Goal: Task Accomplishment & Management: Manage account settings

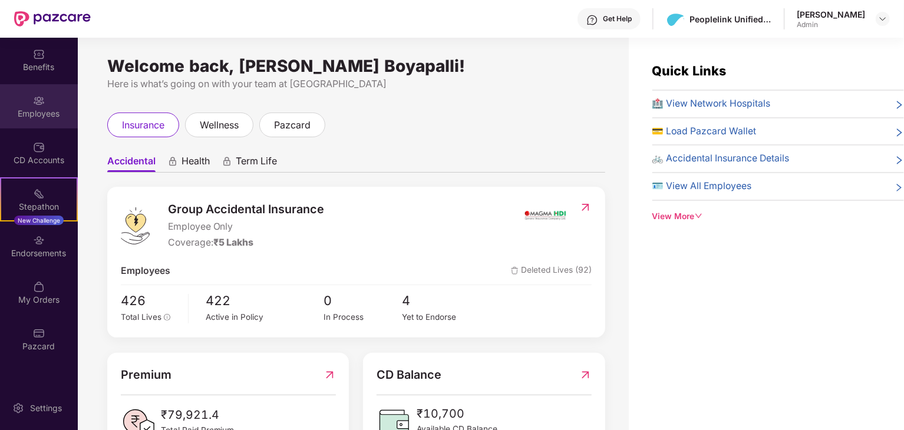
click at [32, 101] on div "Employees" at bounding box center [39, 106] width 78 height 44
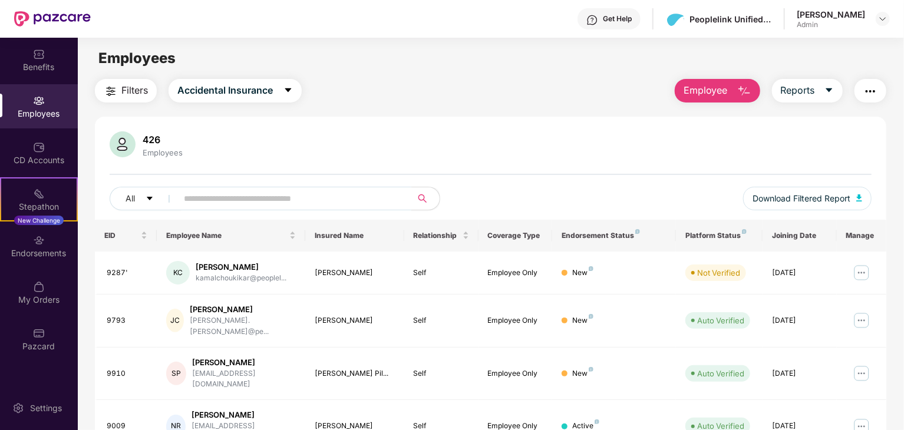
click at [266, 195] on input "text" at bounding box center [290, 199] width 212 height 18
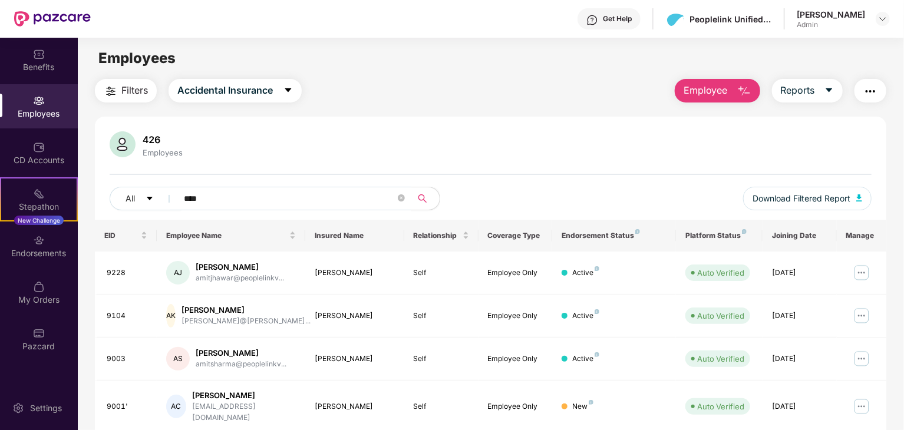
scroll to position [38, 0]
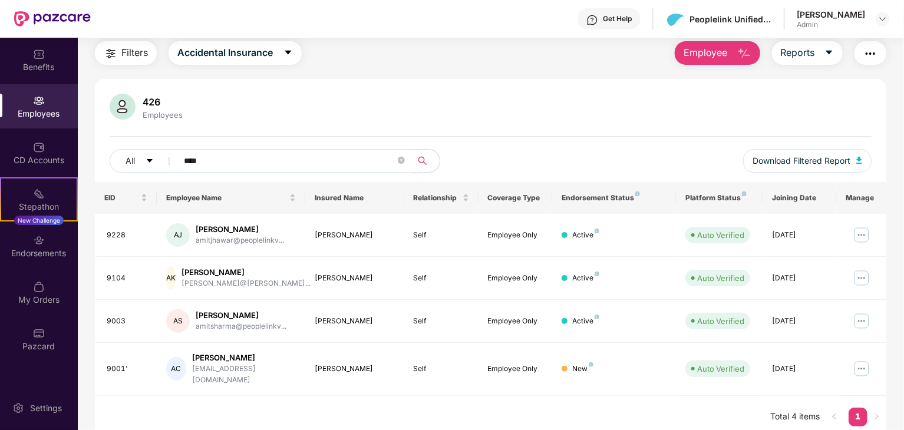
type input "****"
click at [404, 159] on icon "close-circle" at bounding box center [401, 160] width 7 height 7
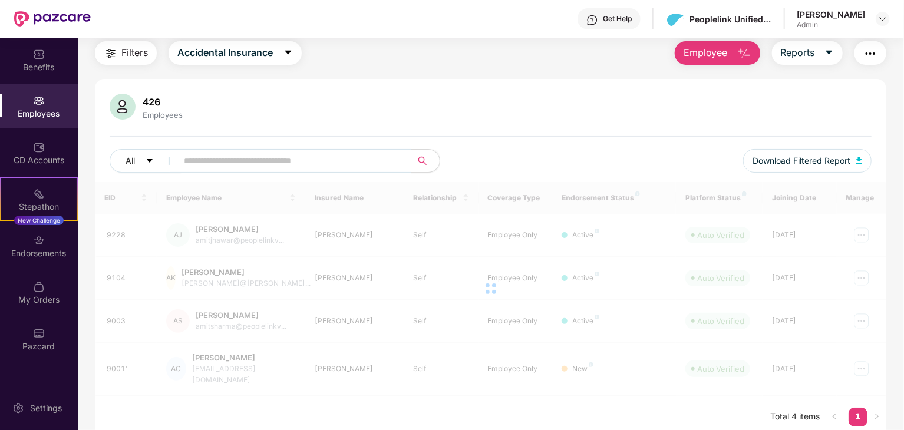
click at [335, 164] on input "text" at bounding box center [290, 161] width 212 height 18
paste input "*****"
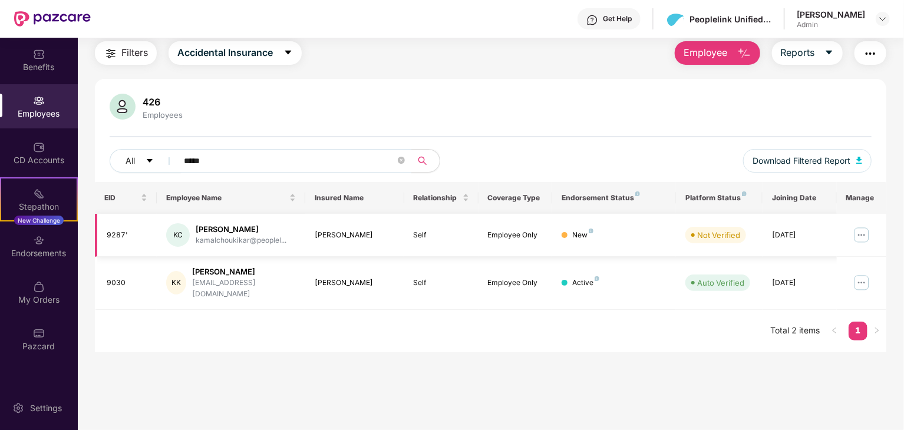
type input "*****"
click at [861, 236] on img at bounding box center [861, 235] width 19 height 19
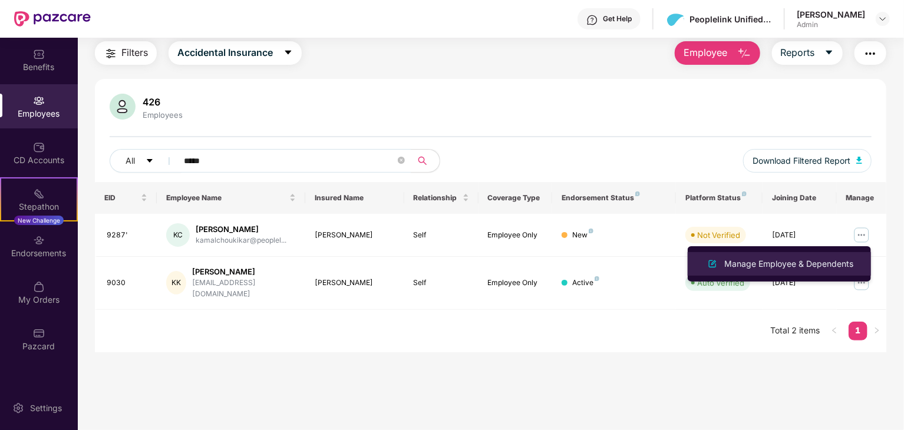
click at [805, 259] on div "Manage Employee & Dependents" at bounding box center [789, 263] width 134 height 13
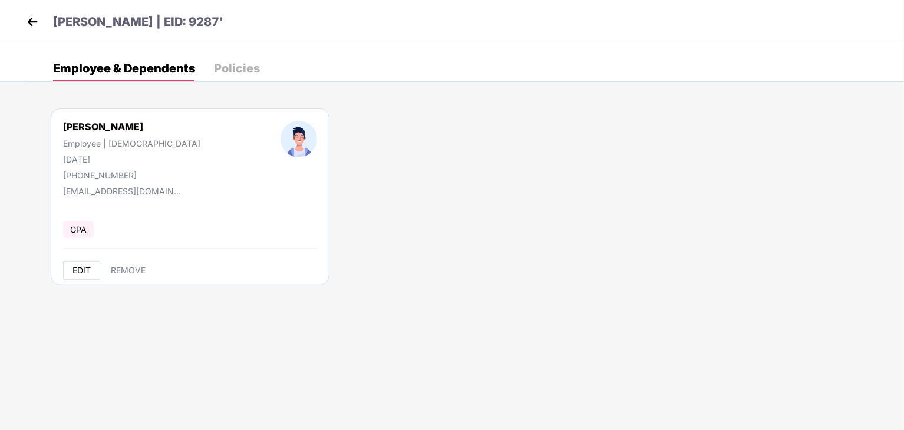
click at [86, 267] on span "EDIT" at bounding box center [81, 270] width 18 height 9
select select "****"
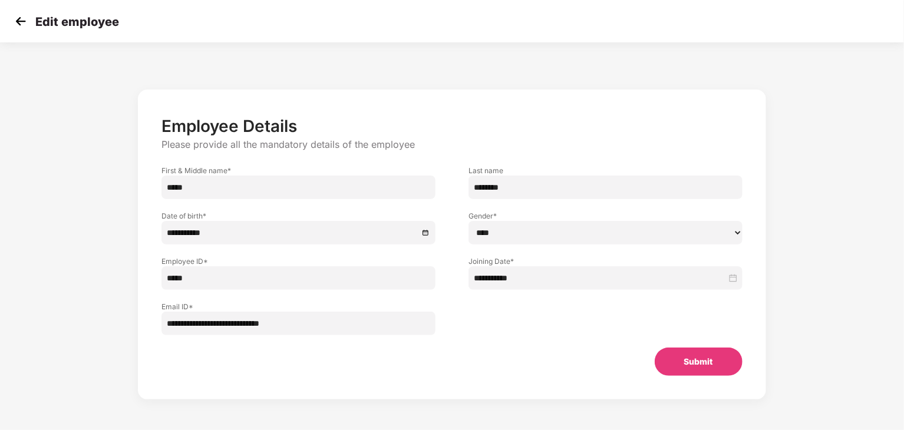
click at [542, 181] on input "********" at bounding box center [605, 188] width 274 height 24
type input "*********"
click at [262, 275] on input "*****" at bounding box center [298, 278] width 274 height 24
click at [29, 24] on img at bounding box center [21, 21] width 18 height 18
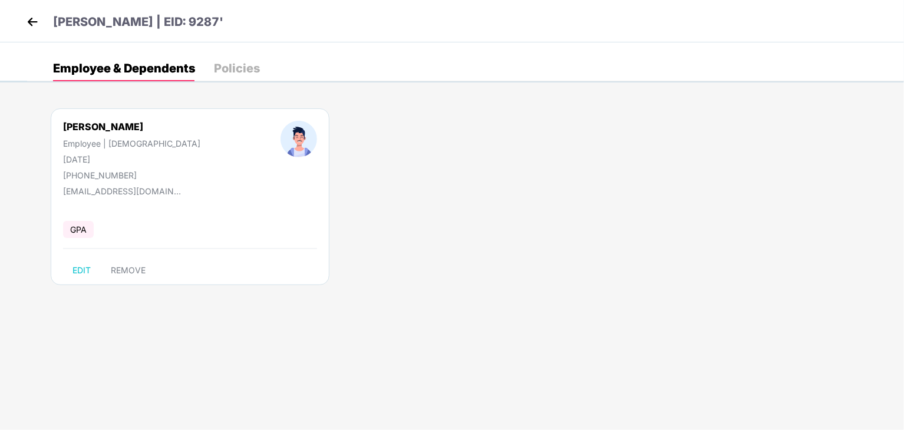
click at [35, 34] on header "[PERSON_NAME] | EID: 9287'" at bounding box center [124, 23] width 200 height 21
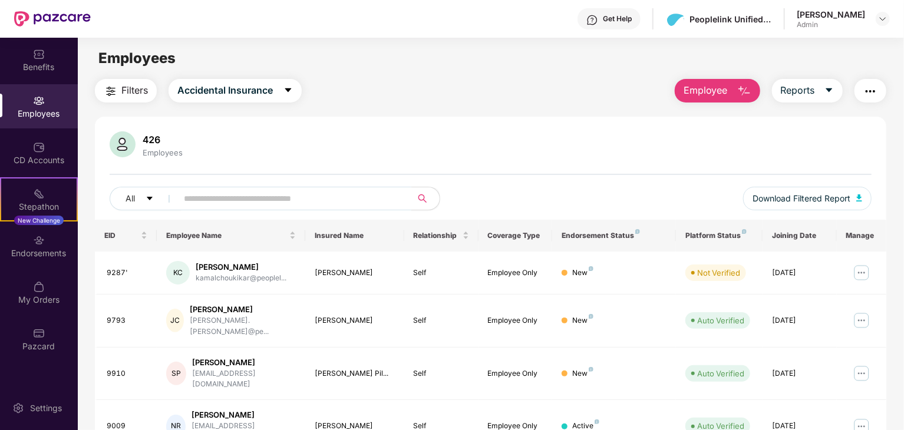
click at [301, 202] on input "text" at bounding box center [290, 199] width 212 height 18
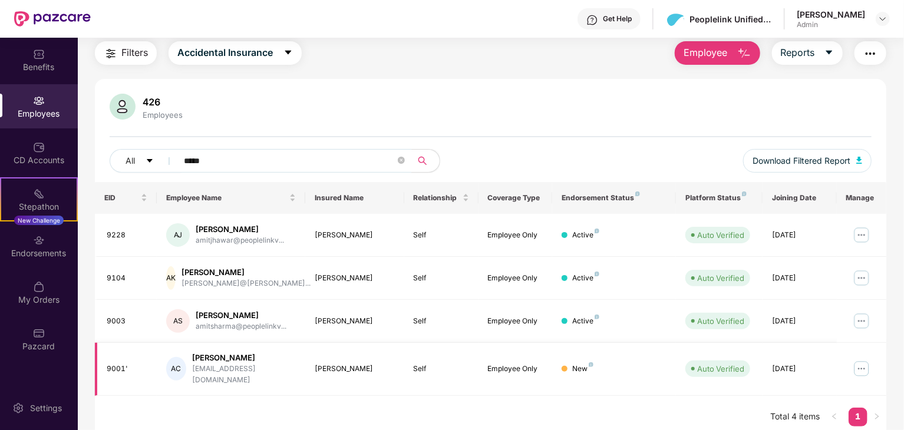
type input "****"
click at [862, 365] on img at bounding box center [861, 368] width 19 height 19
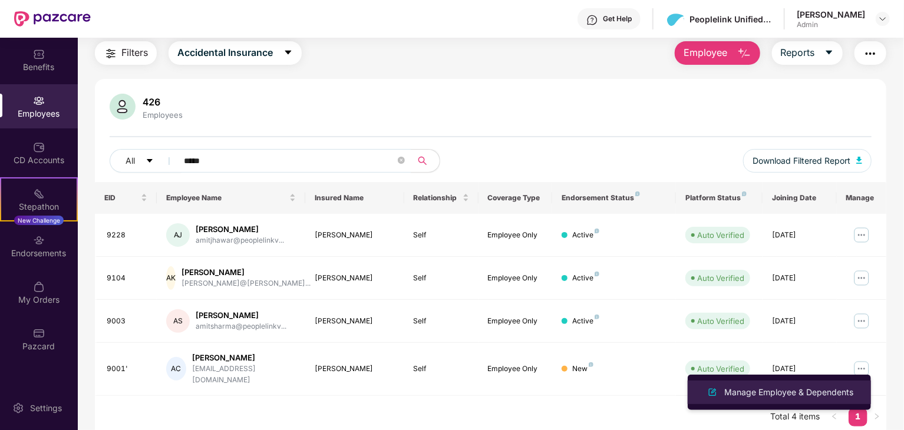
click at [790, 390] on div "Manage Employee & Dependents" at bounding box center [789, 392] width 134 height 13
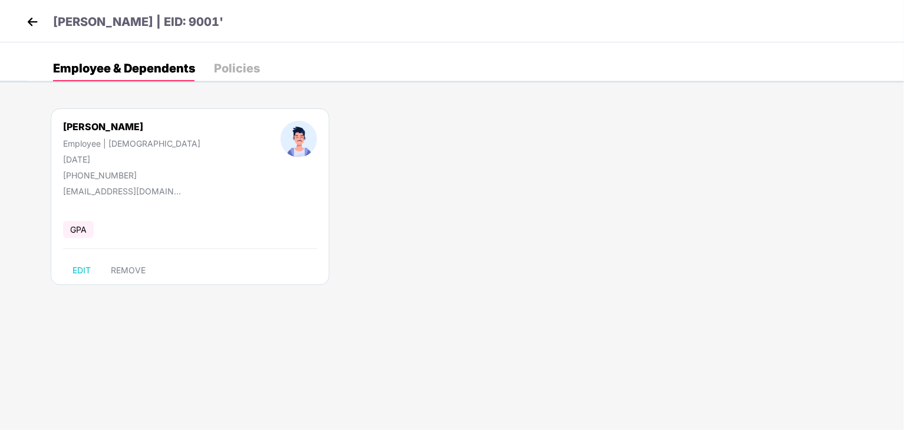
click at [37, 23] on img at bounding box center [33, 22] width 18 height 18
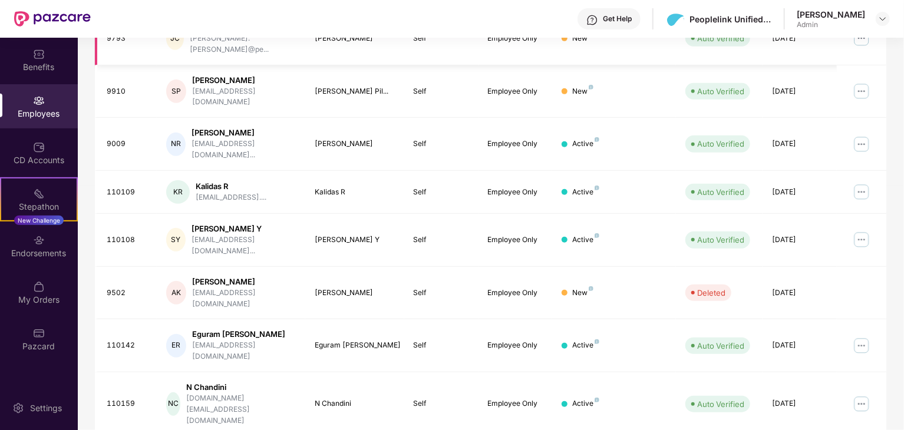
scroll to position [292, 0]
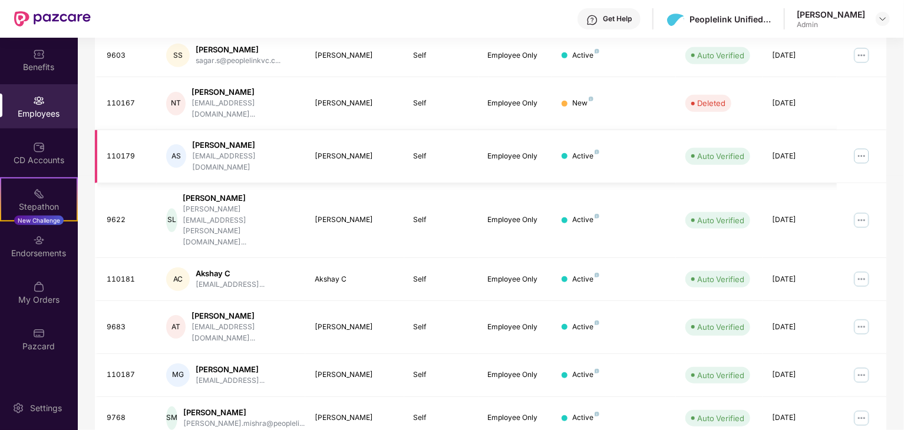
scroll to position [0, 0]
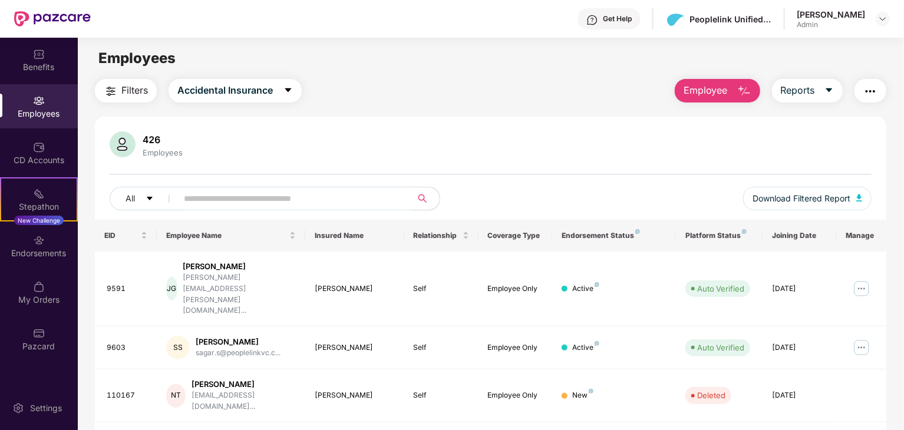
click at [268, 201] on input "text" at bounding box center [290, 199] width 212 height 18
paste input "****"
click at [268, 201] on input "****" at bounding box center [290, 199] width 212 height 18
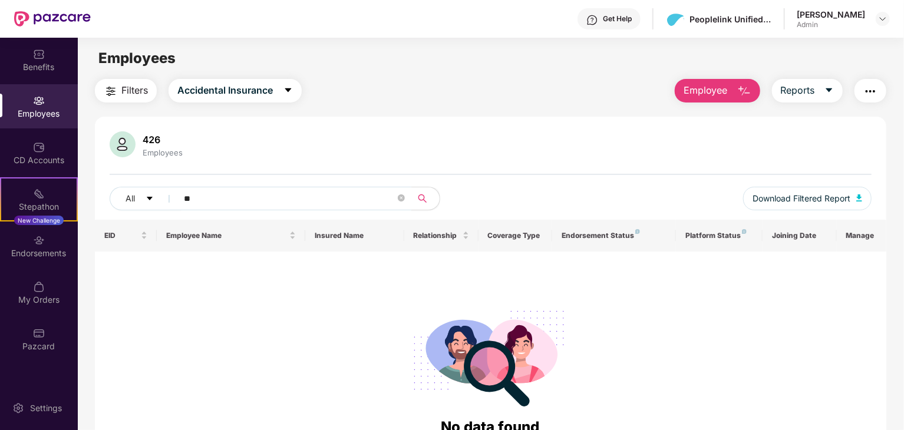
type input "*"
type input "******"
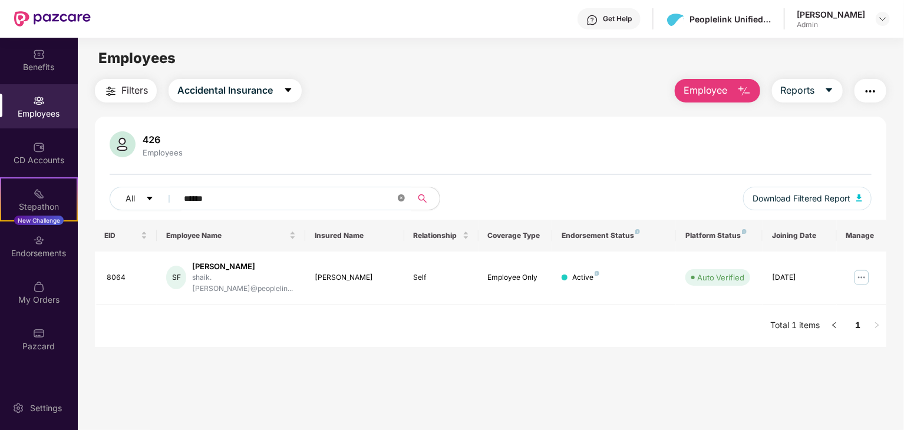
click at [398, 200] on icon "close-circle" at bounding box center [401, 197] width 7 height 7
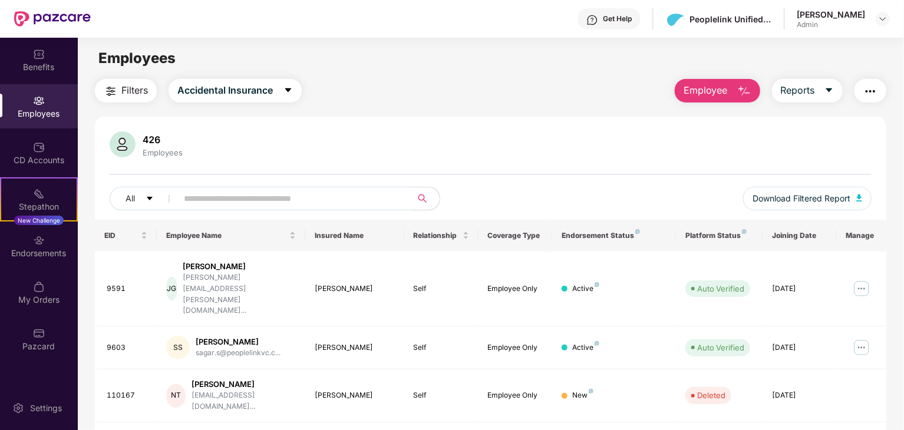
click at [226, 206] on input "text" at bounding box center [290, 199] width 212 height 18
paste input "******"
type input "******"
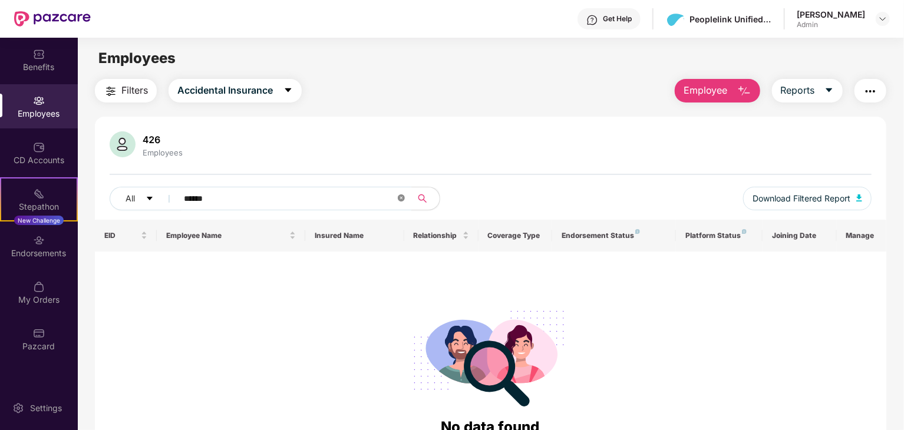
click at [401, 199] on icon "close-circle" at bounding box center [401, 197] width 7 height 7
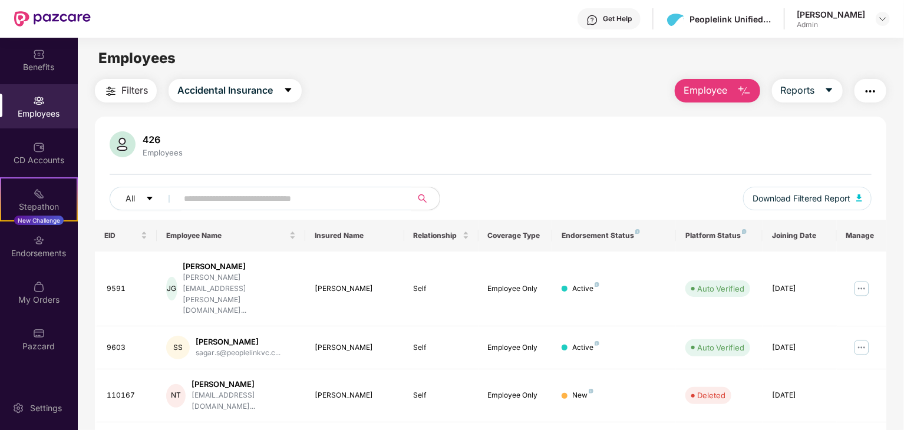
click at [297, 188] on span at bounding box center [291, 199] width 242 height 24
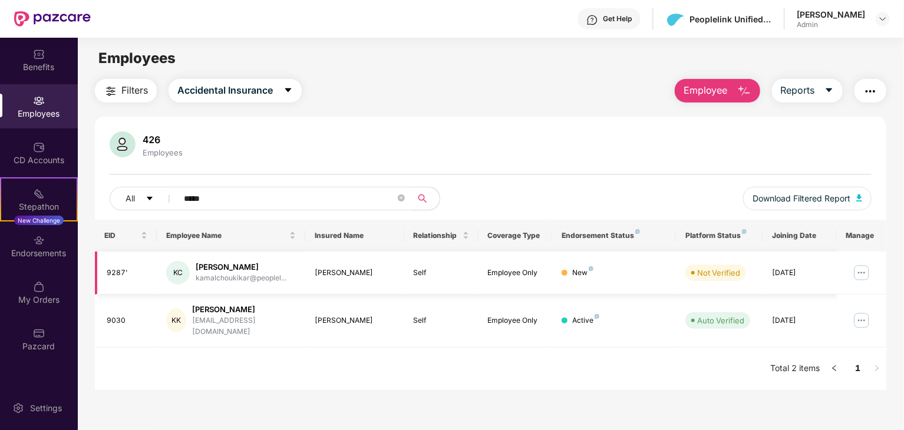
type input "*****"
click at [859, 272] on img at bounding box center [861, 272] width 19 height 19
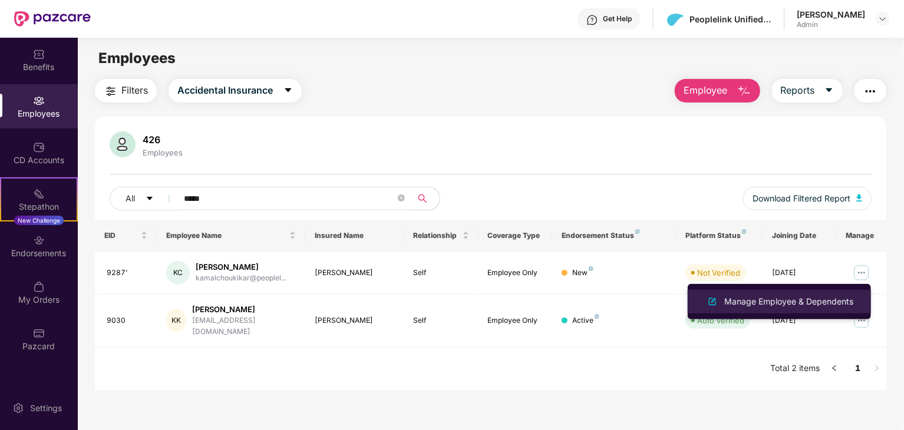
click at [781, 299] on div "Manage Employee & Dependents" at bounding box center [789, 301] width 134 height 13
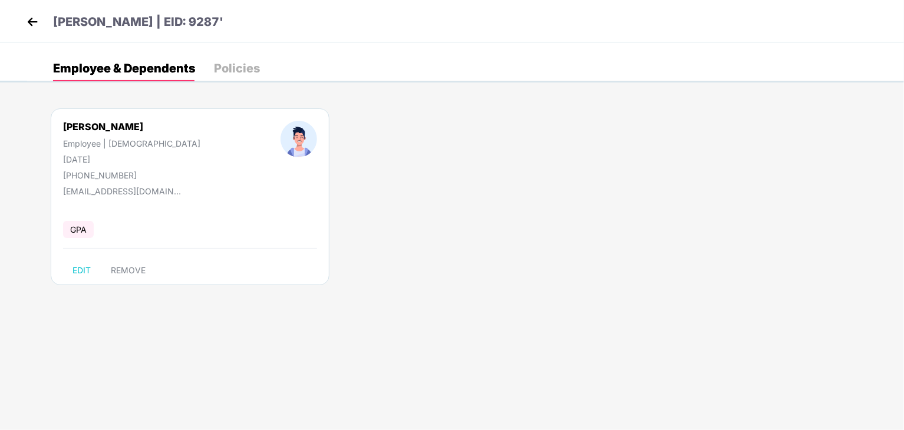
click at [229, 65] on div "Policies" at bounding box center [237, 68] width 46 height 12
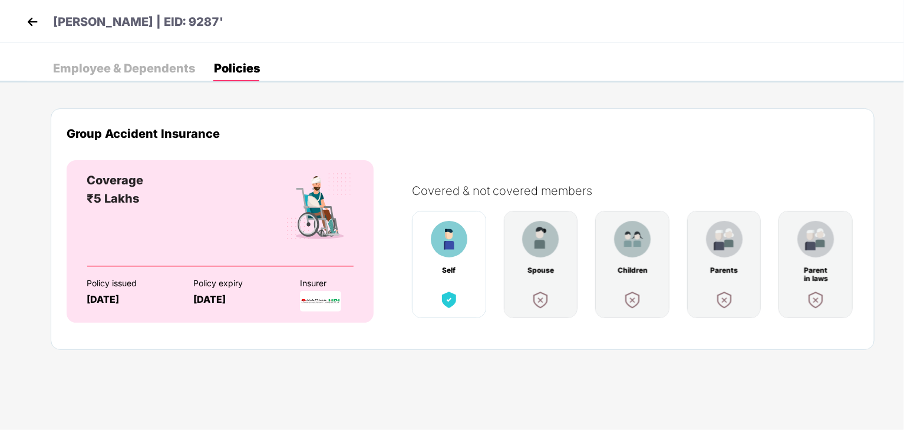
click at [154, 69] on div "Employee & Dependents" at bounding box center [124, 68] width 142 height 12
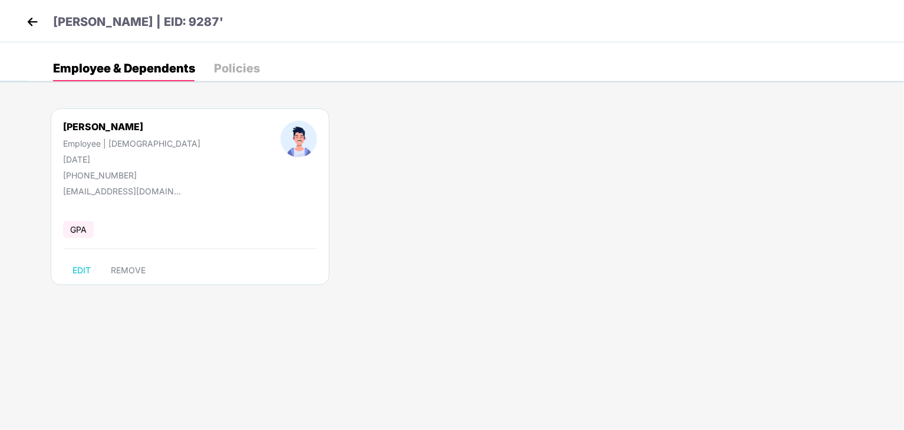
click at [37, 25] on img at bounding box center [33, 22] width 18 height 18
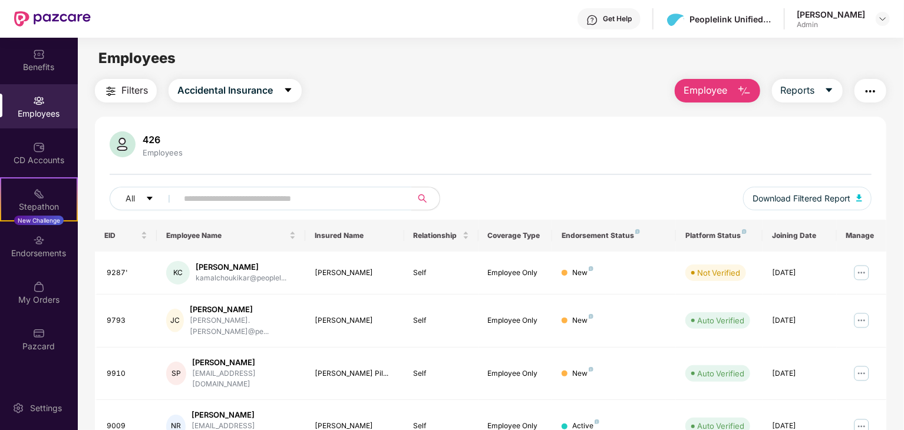
click at [259, 193] on input "text" at bounding box center [290, 199] width 212 height 18
click at [364, 194] on input "text" at bounding box center [290, 199] width 212 height 18
type input "****"
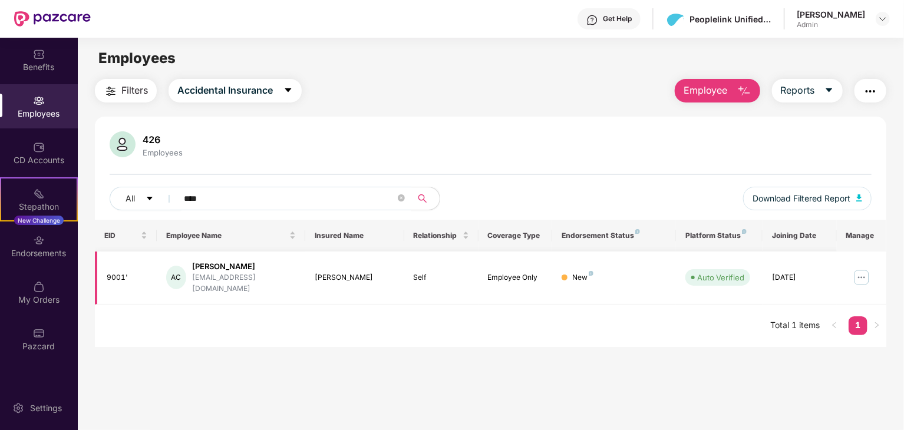
click at [858, 272] on img at bounding box center [861, 277] width 19 height 19
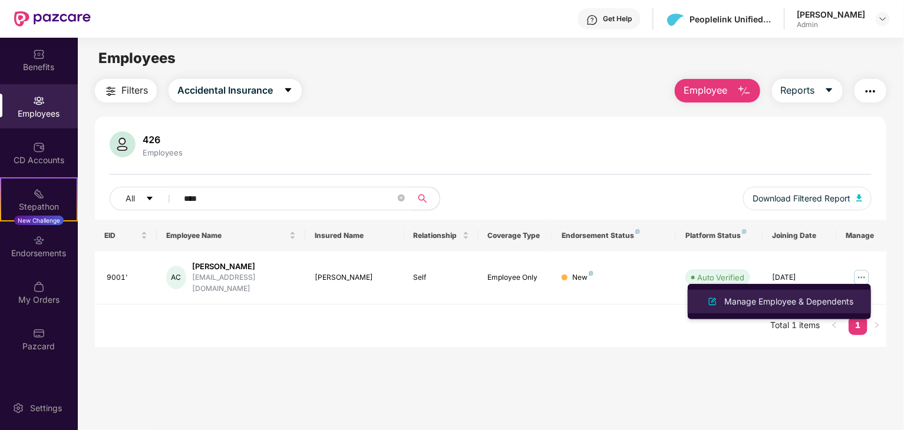
click at [804, 298] on div "Manage Employee & Dependents" at bounding box center [789, 301] width 134 height 13
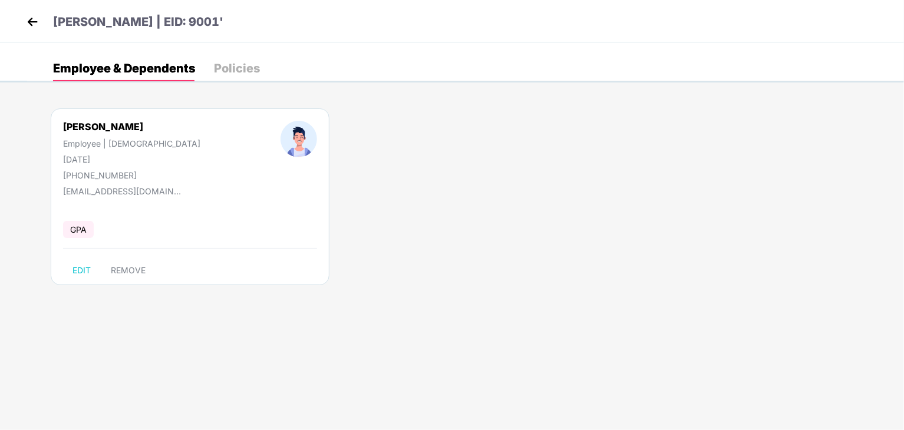
click at [25, 14] on img at bounding box center [33, 22] width 18 height 18
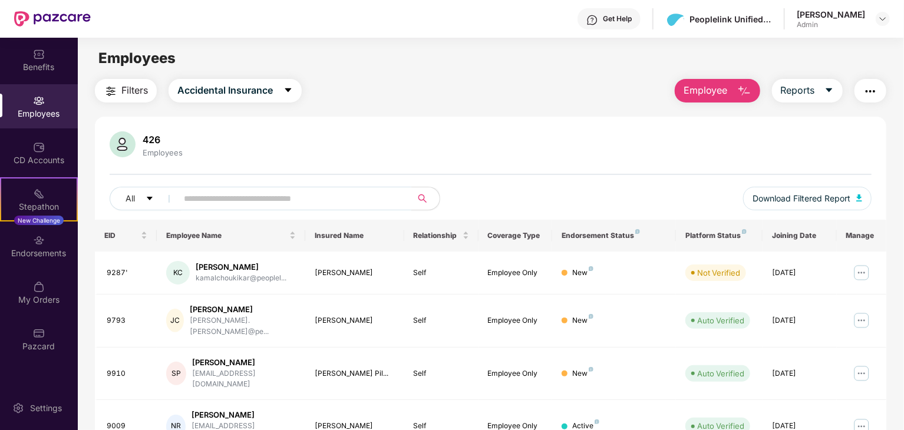
click at [306, 200] on input "text" at bounding box center [290, 199] width 212 height 18
type input "*"
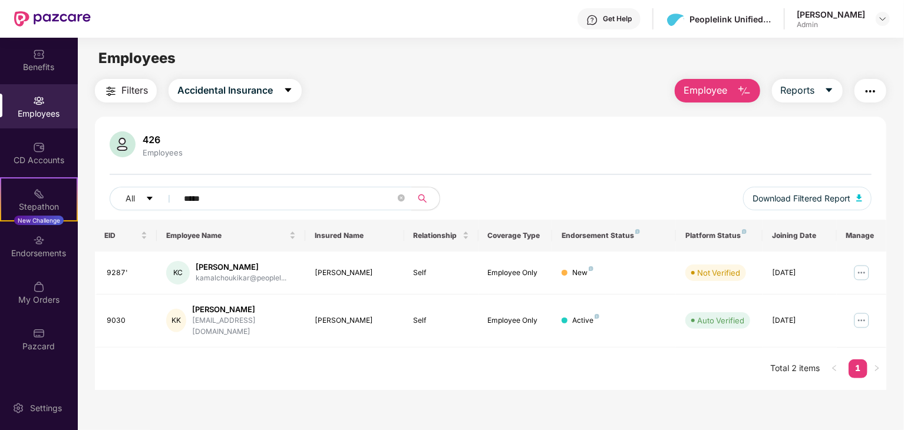
type input "*****"
click at [695, 356] on div "EID Employee Name Insured Name Relationship Coverage Type Endorsement Status Pl…" at bounding box center [490, 305] width 791 height 170
click at [403, 200] on icon "close-circle" at bounding box center [401, 197] width 7 height 7
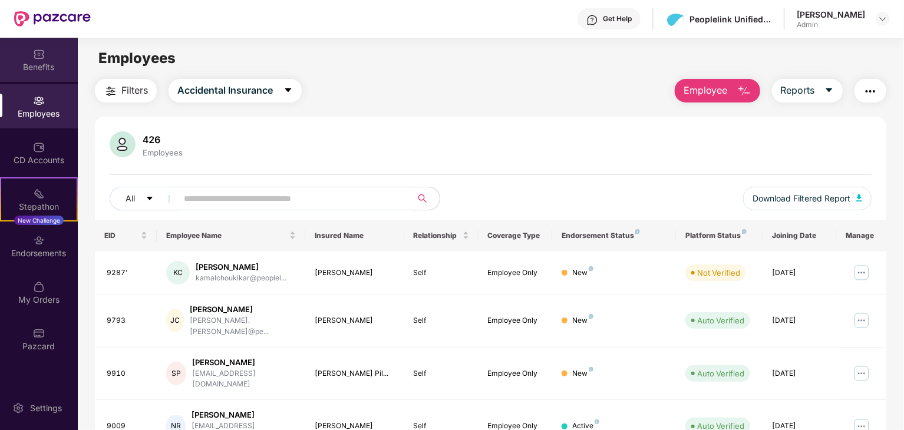
click at [34, 70] on div "Benefits" at bounding box center [39, 67] width 78 height 12
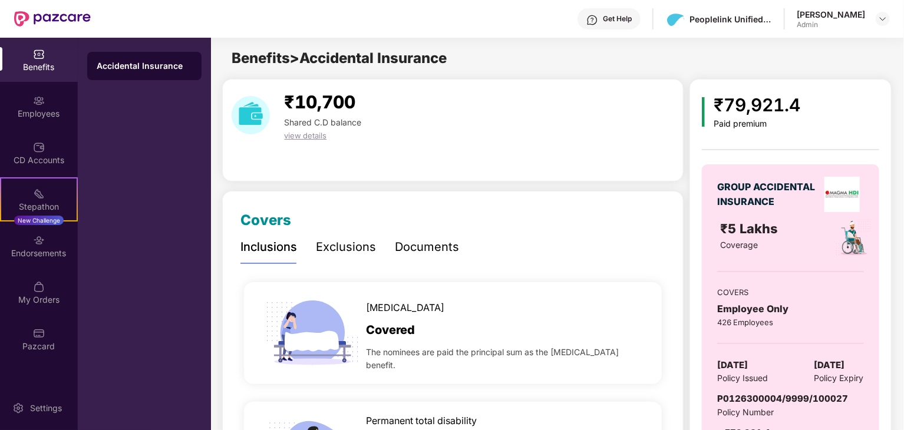
click at [32, 67] on div "Benefits" at bounding box center [39, 67] width 78 height 12
click at [31, 118] on div "Employees" at bounding box center [39, 114] width 78 height 12
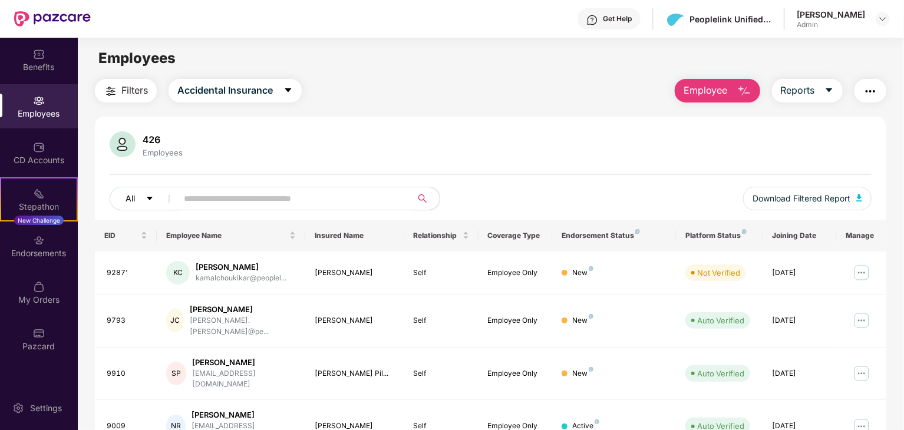
click at [144, 194] on button "All" at bounding box center [146, 199] width 72 height 24
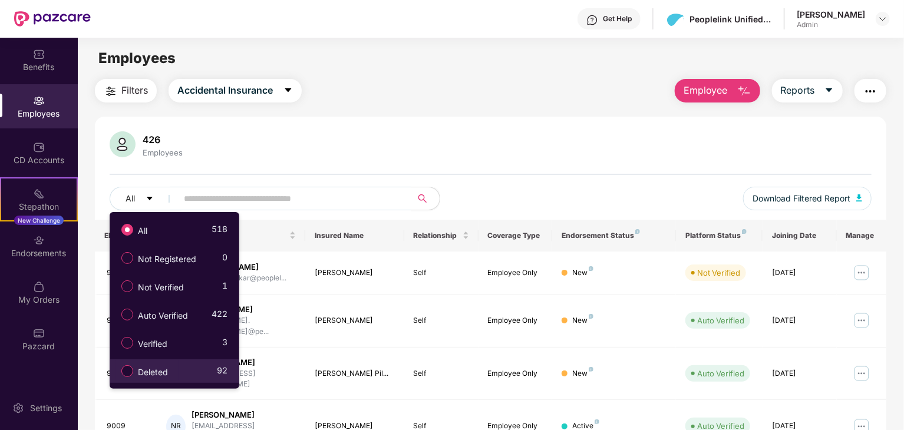
click at [171, 374] on span "Deleted" at bounding box center [152, 372] width 39 height 13
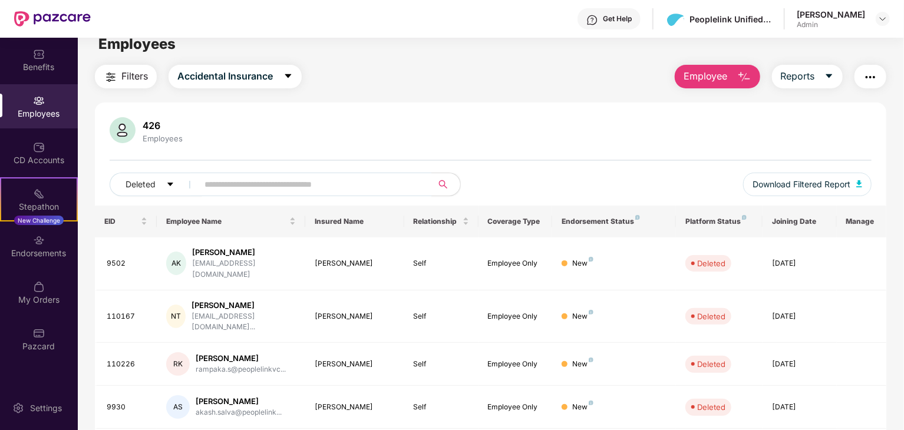
scroll to position [14, 0]
click at [163, 184] on button "Deleted" at bounding box center [156, 185] width 93 height 24
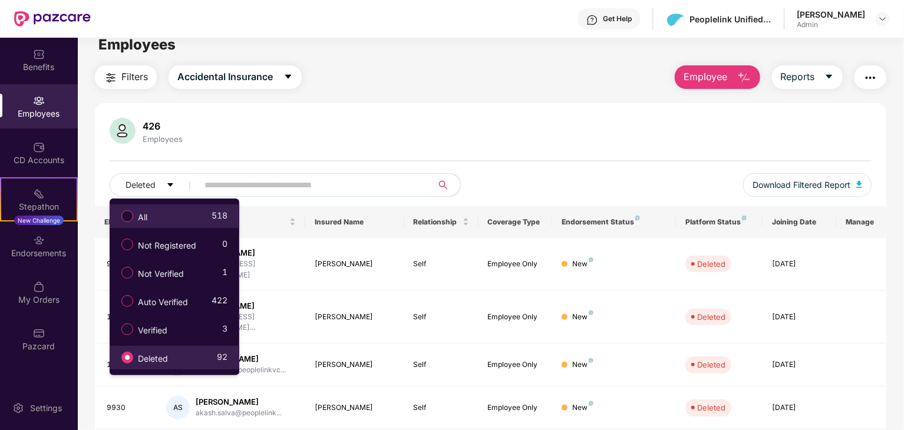
click at [154, 210] on label "All" at bounding box center [136, 216] width 42 height 20
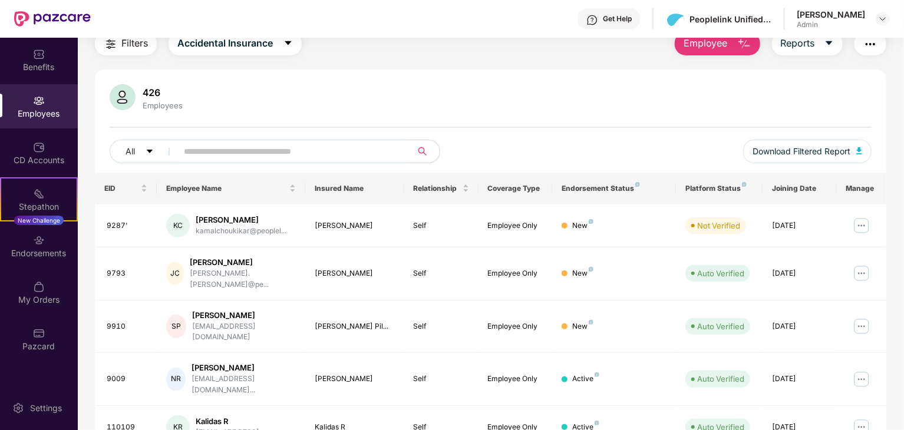
scroll to position [0, 0]
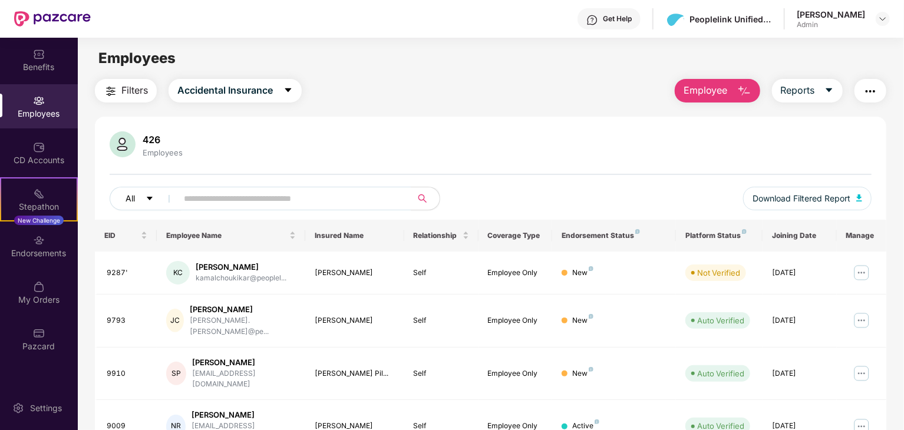
click at [138, 205] on button "All" at bounding box center [146, 199] width 72 height 24
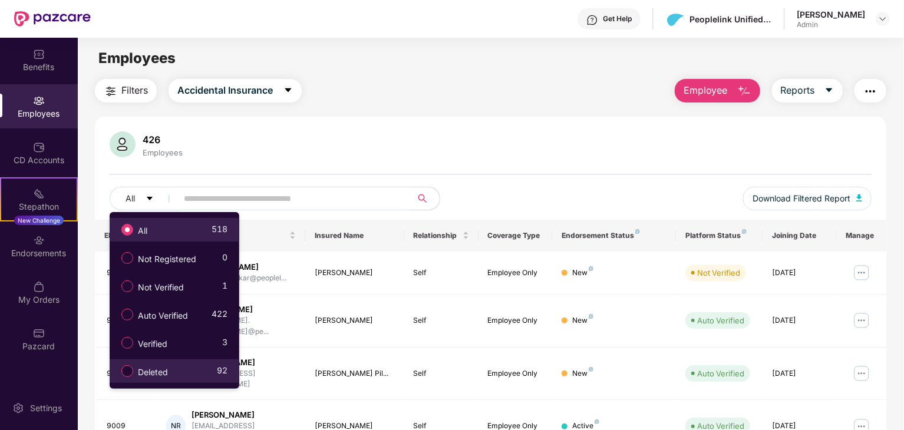
click at [157, 225] on label "All" at bounding box center [136, 230] width 42 height 20
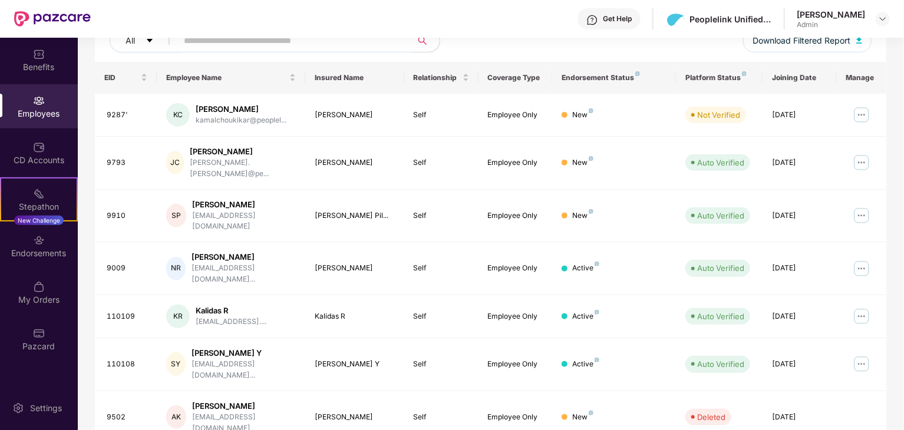
scroll to position [163, 0]
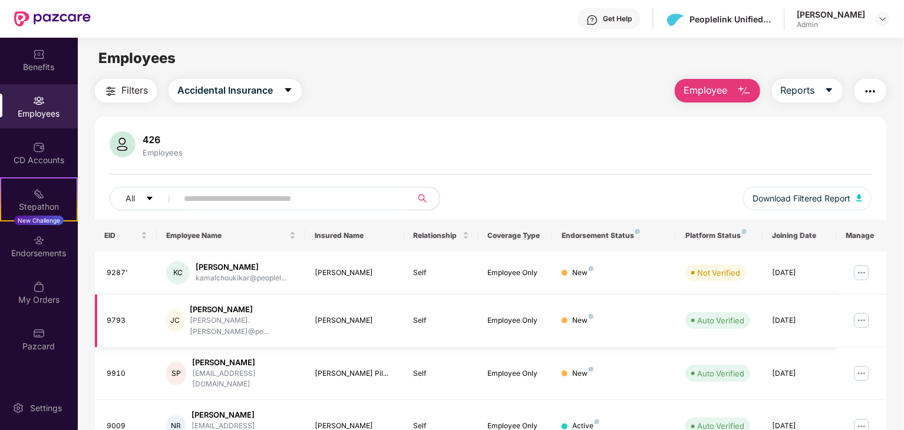
scroll to position [35, 0]
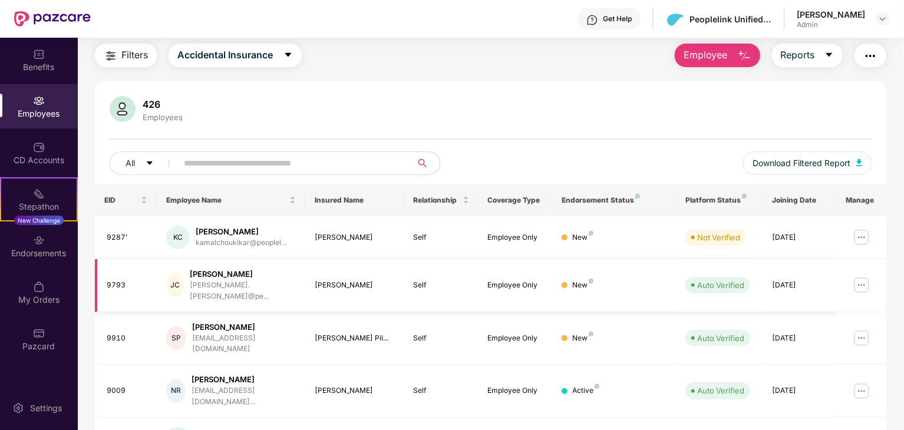
click at [858, 279] on img at bounding box center [861, 285] width 19 height 19
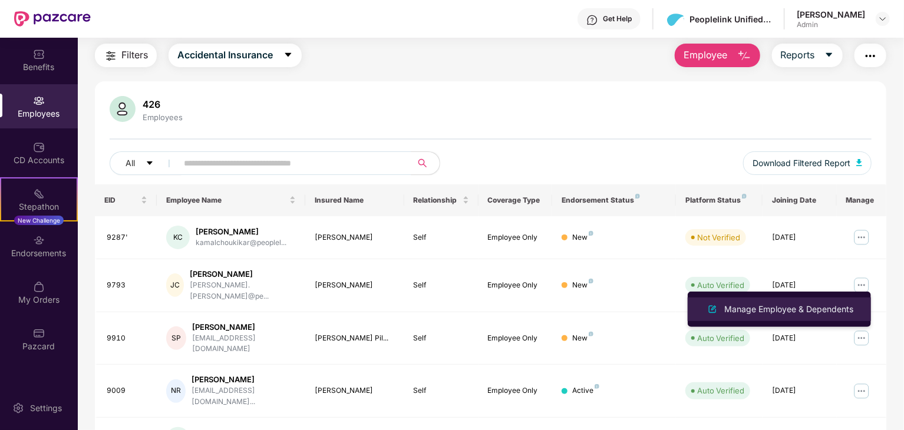
click at [813, 311] on div "Manage Employee & Dependents" at bounding box center [789, 309] width 134 height 13
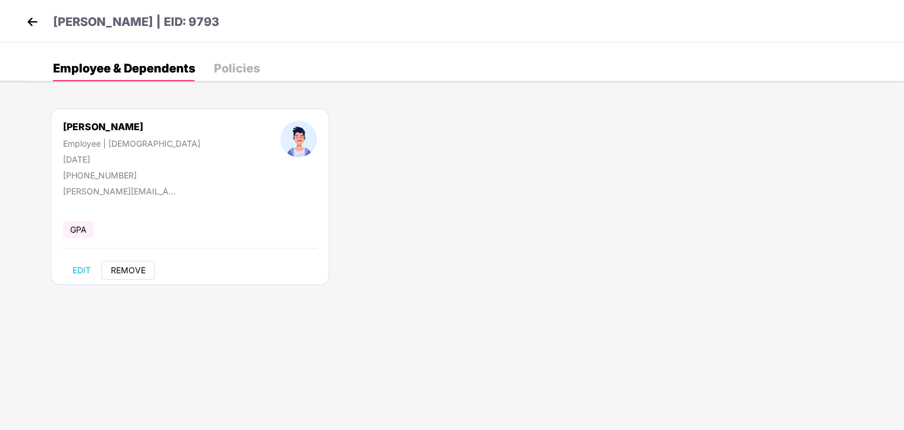
click at [129, 272] on span "REMOVE" at bounding box center [128, 270] width 35 height 9
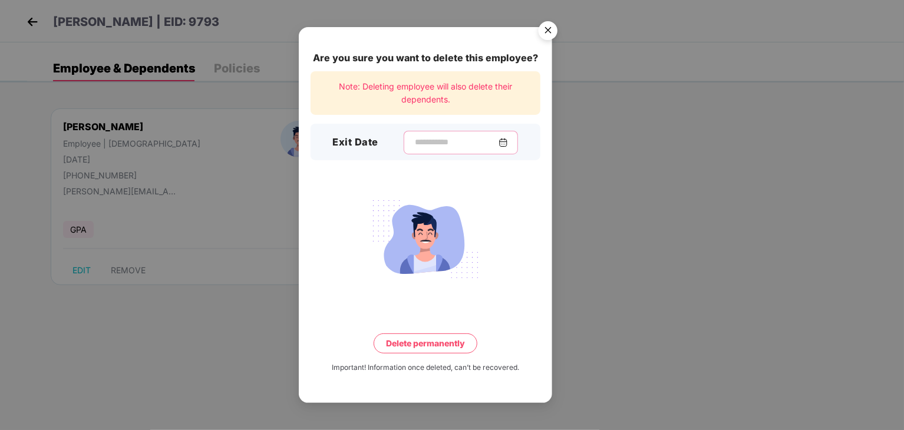
click at [441, 138] on input at bounding box center [456, 142] width 85 height 12
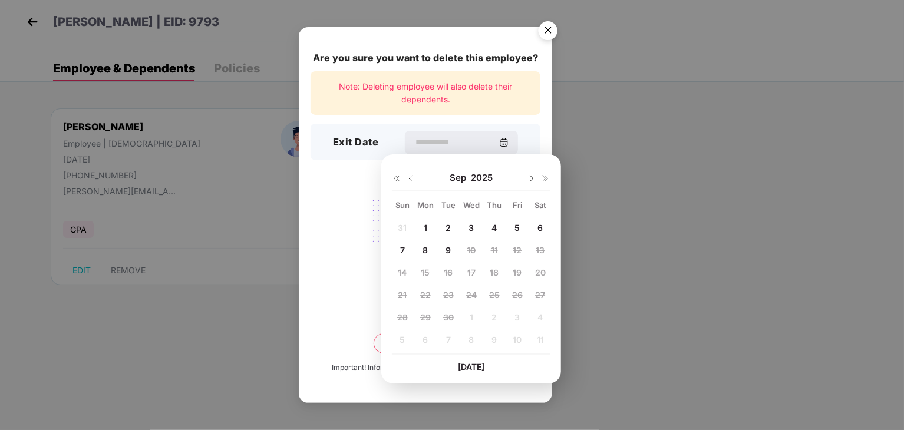
click at [405, 175] on div at bounding box center [404, 178] width 24 height 11
click at [411, 179] on img at bounding box center [410, 178] width 9 height 9
click at [519, 321] on span "29" at bounding box center [517, 317] width 11 height 10
type input "**********"
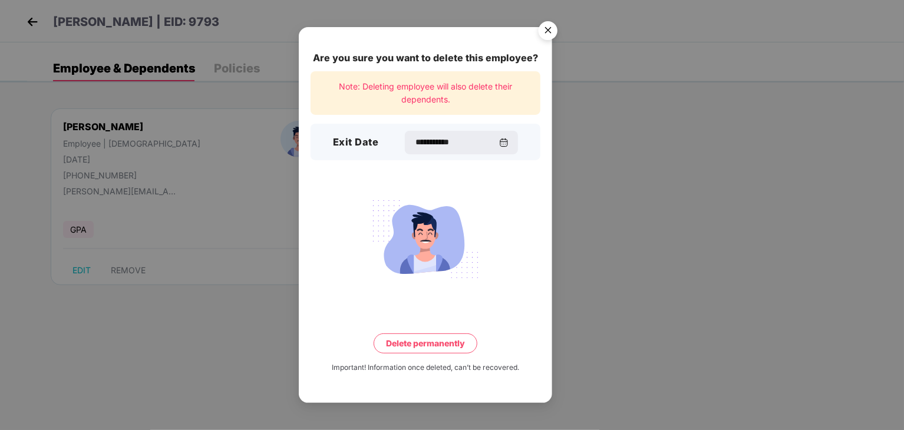
click at [442, 345] on button "Delete permanently" at bounding box center [426, 344] width 104 height 20
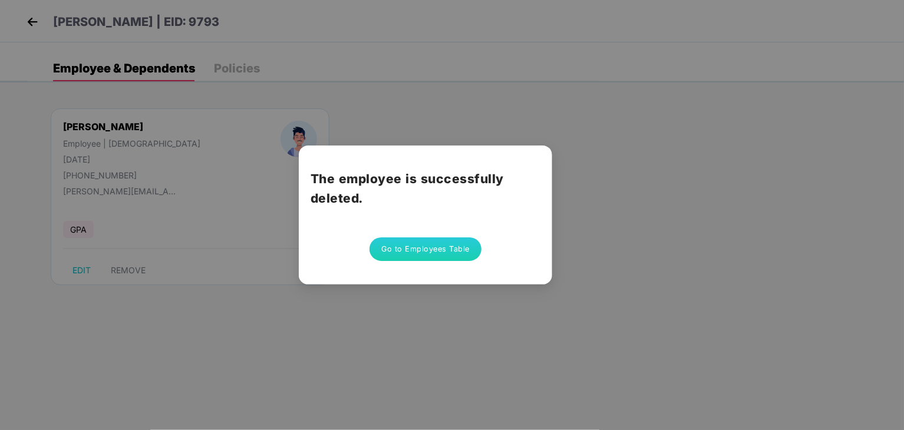
click at [398, 245] on button "Go to Employees Table" at bounding box center [425, 249] width 112 height 24
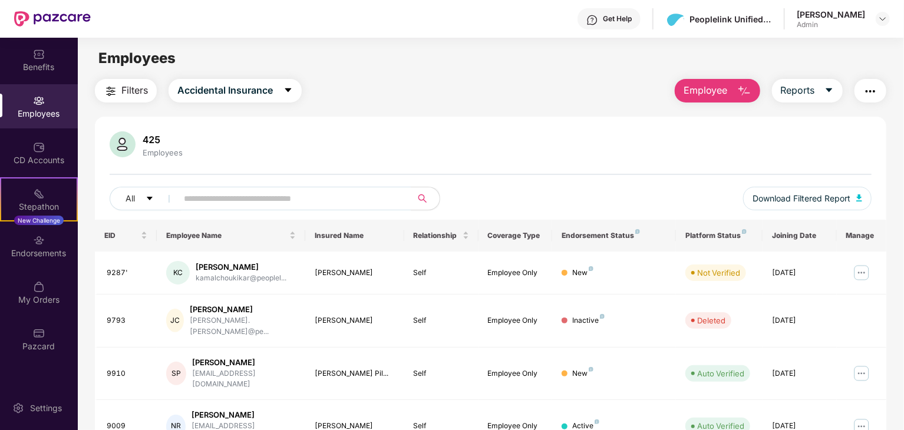
click at [46, 101] on div "Employees" at bounding box center [39, 106] width 78 height 44
click at [47, 113] on div "Employees" at bounding box center [39, 114] width 78 height 12
click at [136, 197] on button "All" at bounding box center [146, 199] width 72 height 24
click at [880, 19] on img at bounding box center [882, 18] width 9 height 9
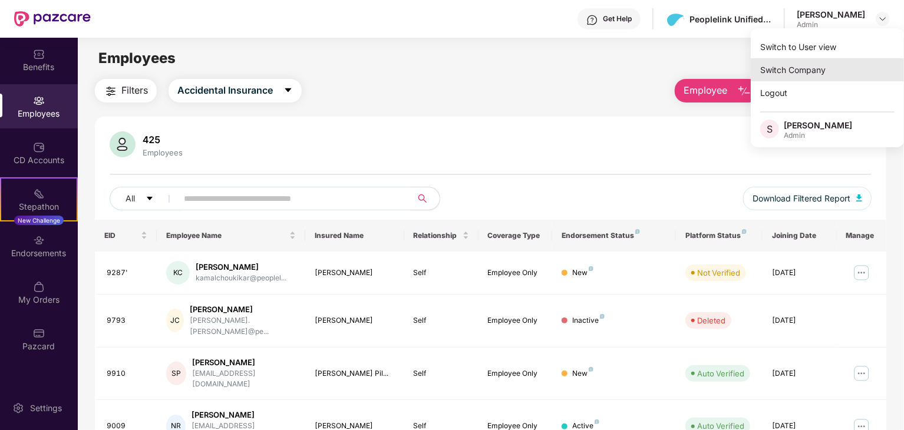
click at [817, 62] on div "Switch Company" at bounding box center [827, 69] width 153 height 23
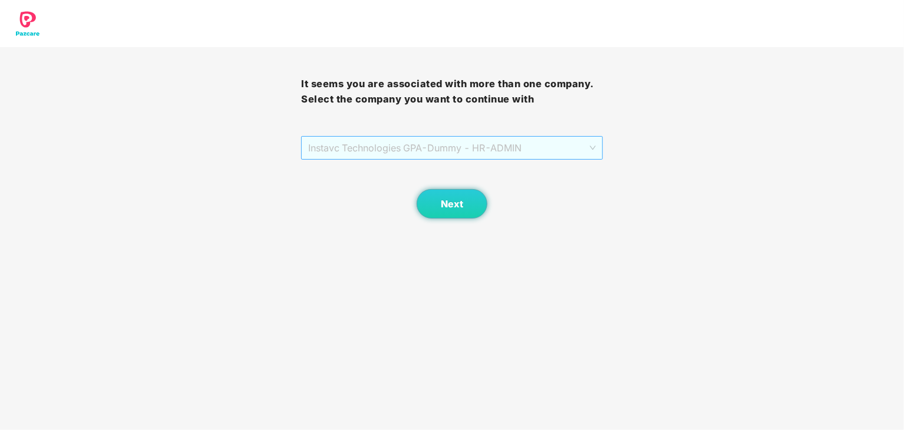
click at [427, 147] on span "Instavc Technologies GPA - Dummy - HR - ADMIN" at bounding box center [451, 148] width 287 height 22
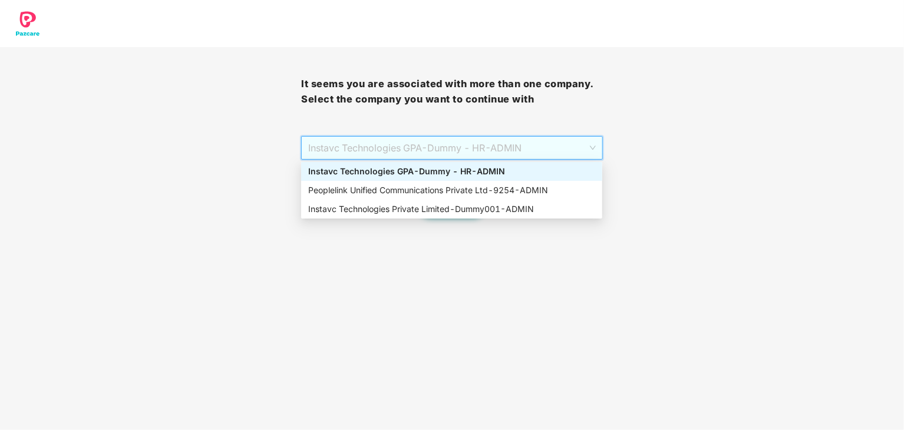
click at [501, 166] on div "Instavc Technologies GPA - Dummy - HR - ADMIN" at bounding box center [451, 171] width 287 height 13
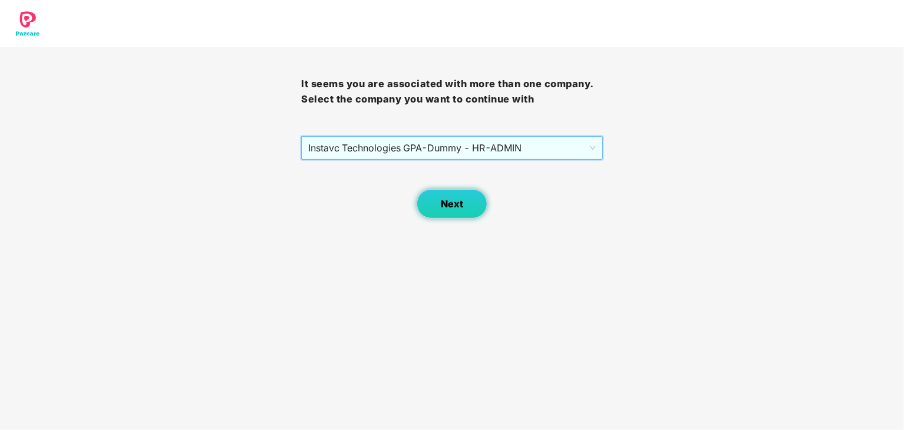
click at [449, 199] on span "Next" at bounding box center [452, 204] width 22 height 11
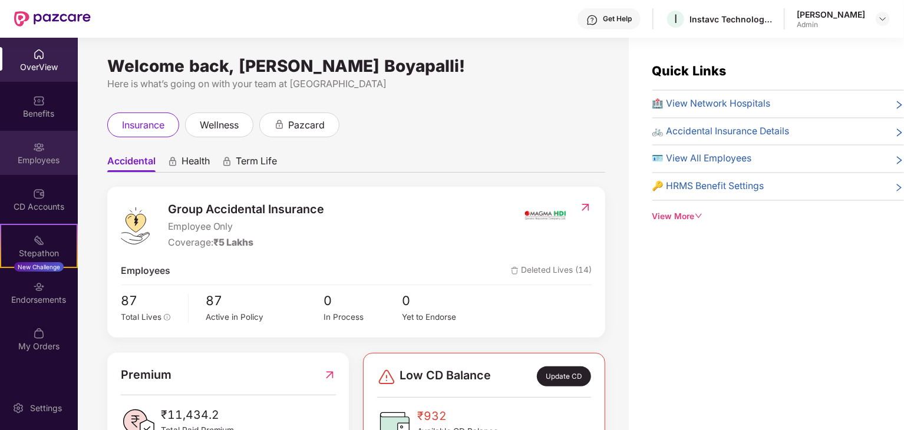
click at [41, 159] on div "Employees" at bounding box center [39, 160] width 78 height 12
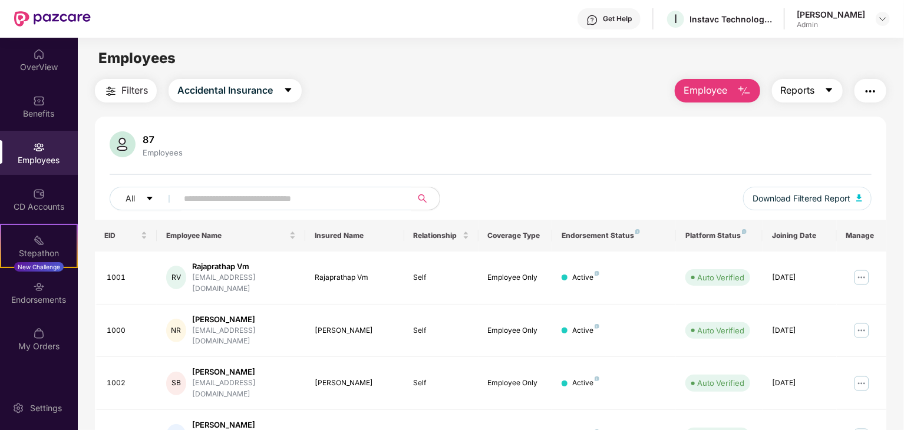
click at [825, 83] on button "Reports" at bounding box center [807, 91] width 71 height 24
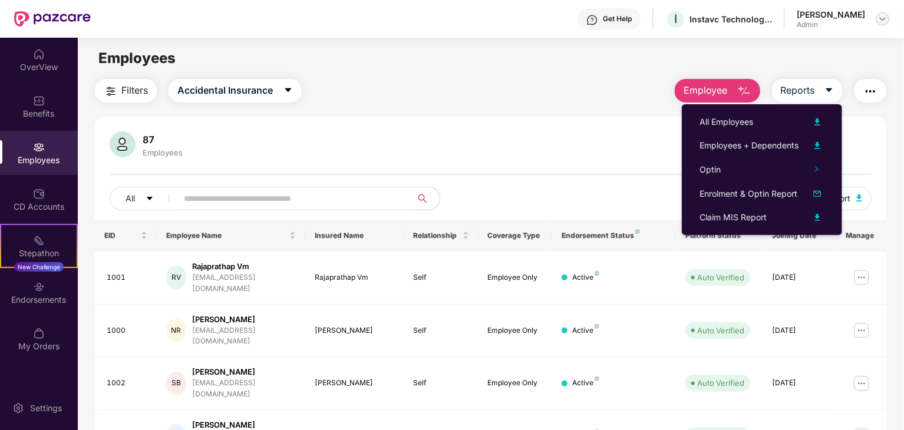
click at [882, 21] on img at bounding box center [882, 18] width 9 height 9
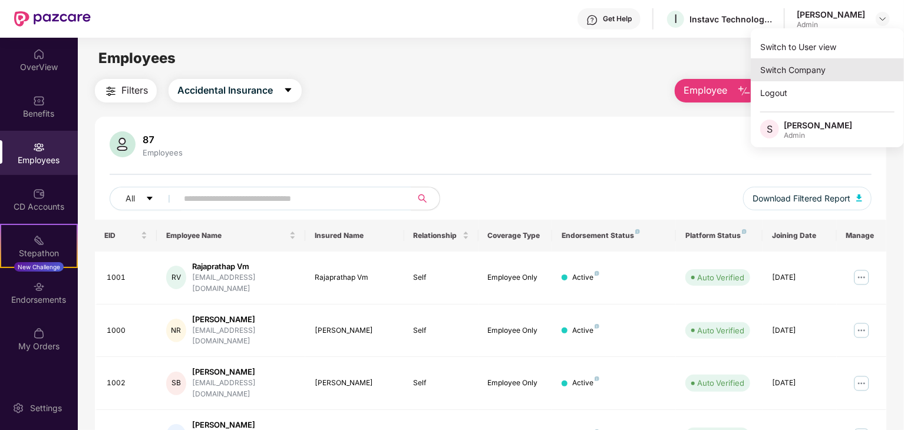
click at [818, 68] on div "Switch Company" at bounding box center [827, 69] width 153 height 23
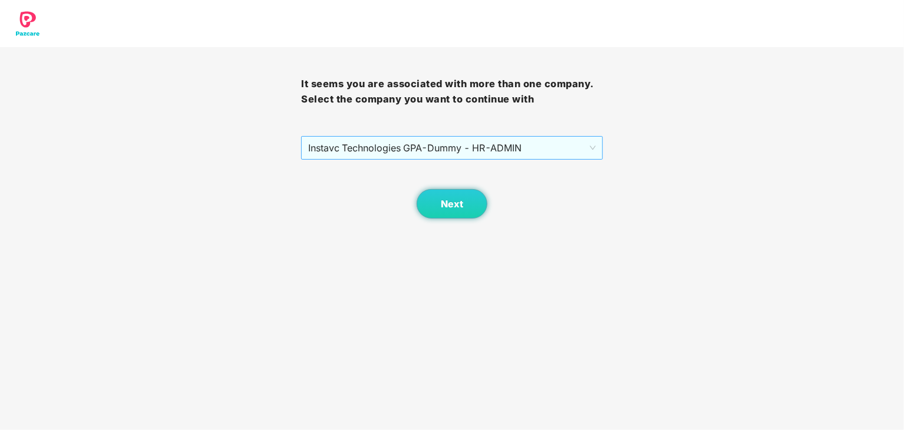
click at [506, 141] on span "Instavc Technologies GPA - Dummy - HR - ADMIN" at bounding box center [451, 148] width 287 height 22
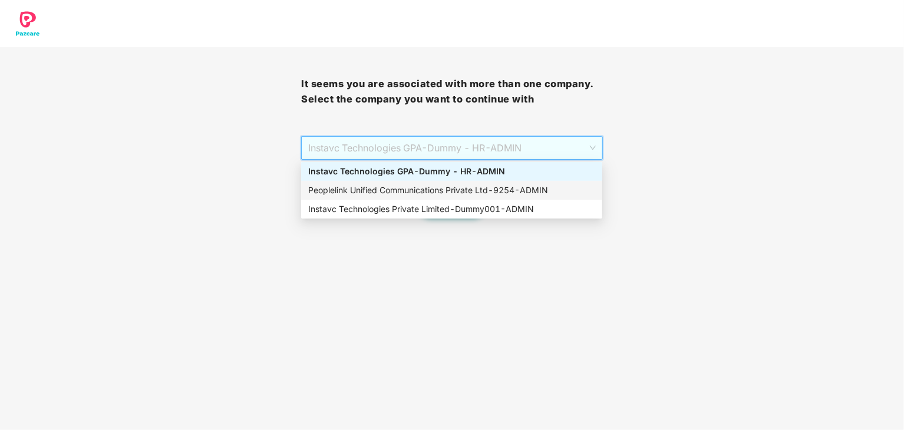
click at [450, 194] on div "Peoplelink Unified Communications Private Ltd - 9254 - ADMIN" at bounding box center [451, 190] width 287 height 13
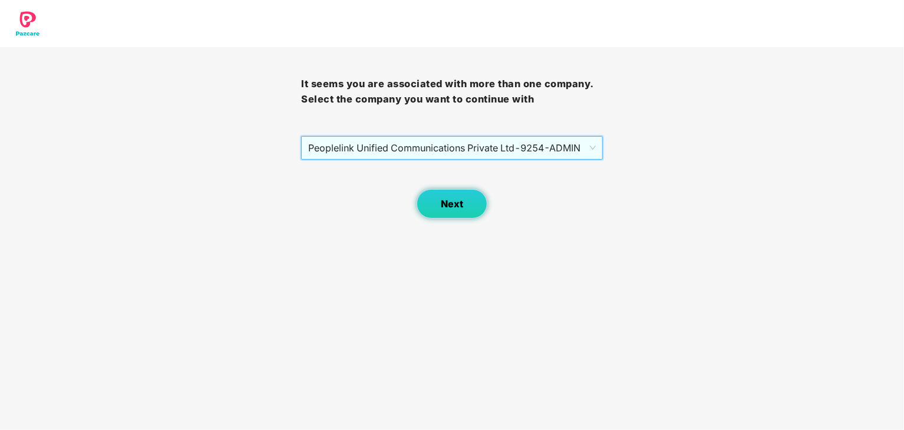
click at [457, 212] on button "Next" at bounding box center [452, 203] width 71 height 29
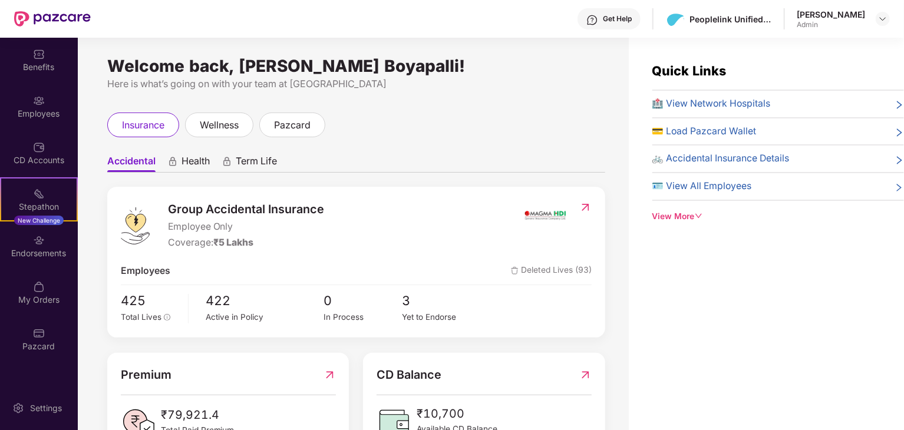
scroll to position [45, 0]
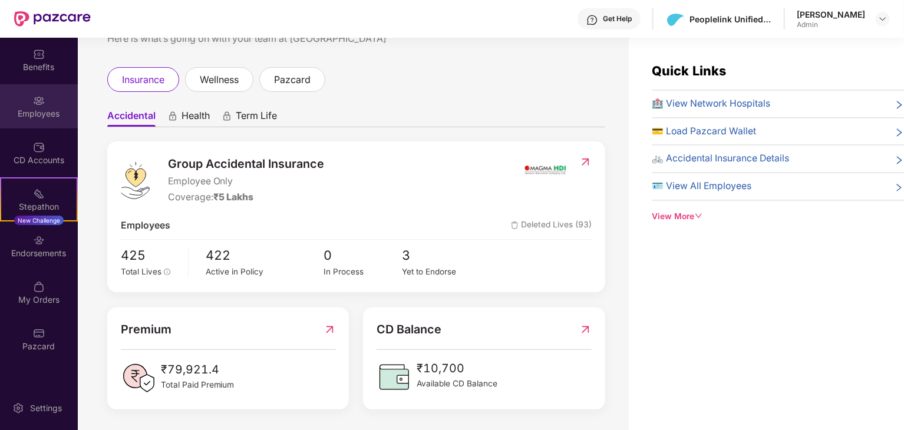
click at [17, 116] on div "Employees" at bounding box center [39, 114] width 78 height 12
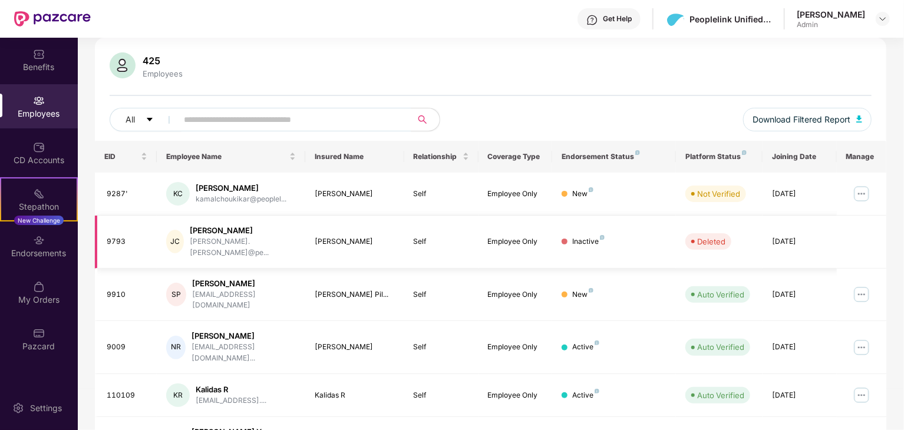
scroll to position [82, 0]
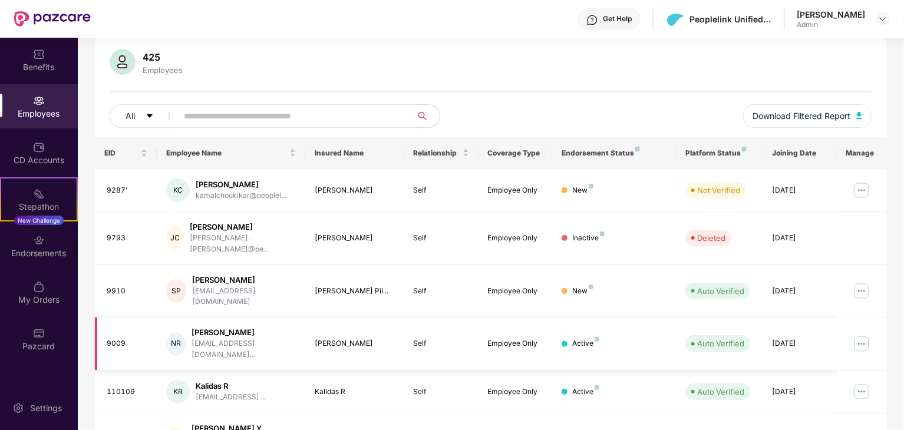
click at [857, 335] on img at bounding box center [861, 344] width 19 height 19
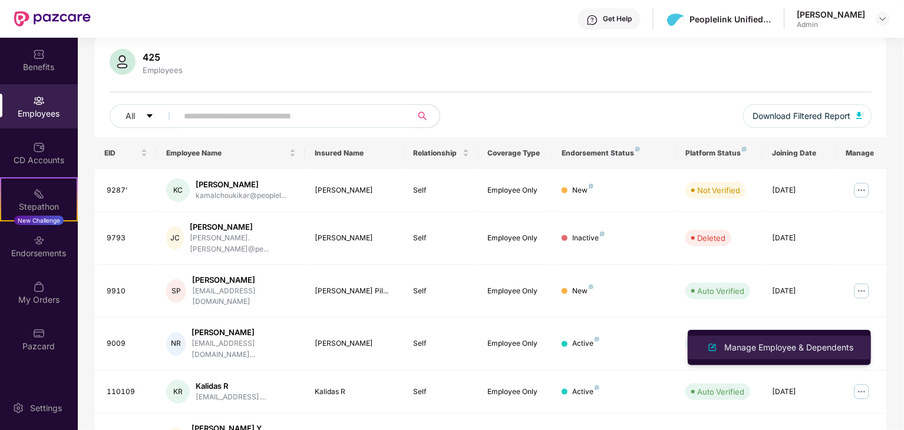
click at [804, 346] on div "Manage Employee & Dependents" at bounding box center [789, 347] width 134 height 13
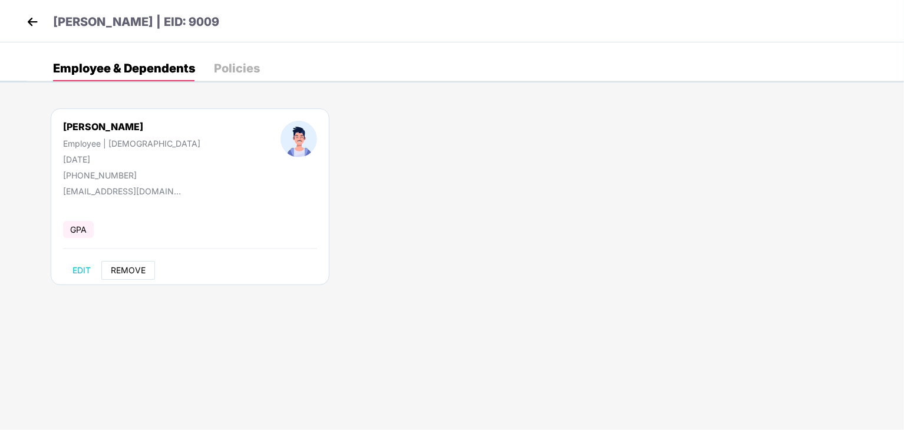
click at [129, 272] on span "REMOVE" at bounding box center [128, 270] width 35 height 9
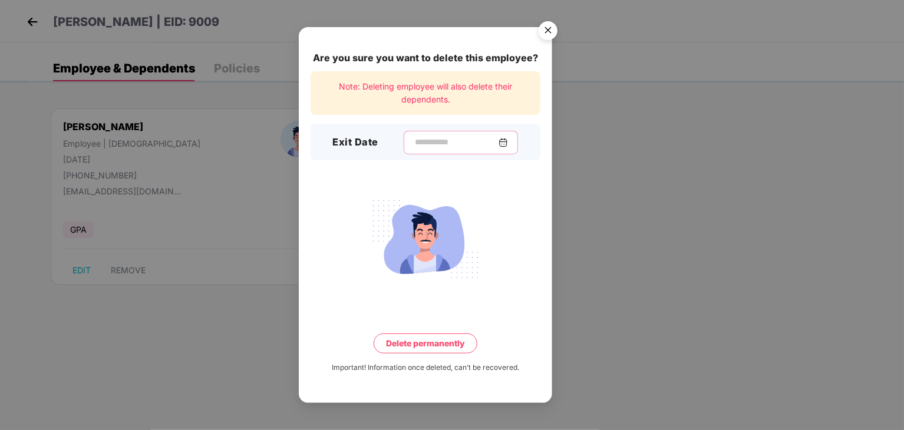
click at [421, 147] on input at bounding box center [456, 142] width 85 height 12
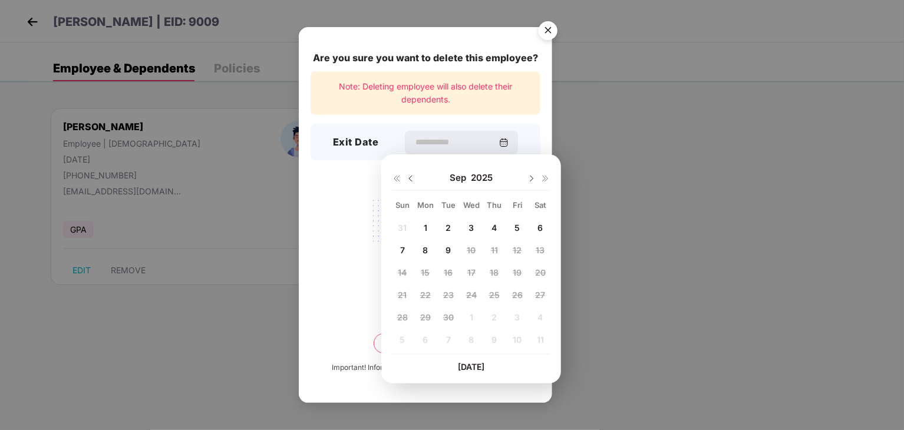
click at [411, 180] on img at bounding box center [410, 178] width 9 height 9
click at [425, 273] on span "11" at bounding box center [425, 273] width 7 height 10
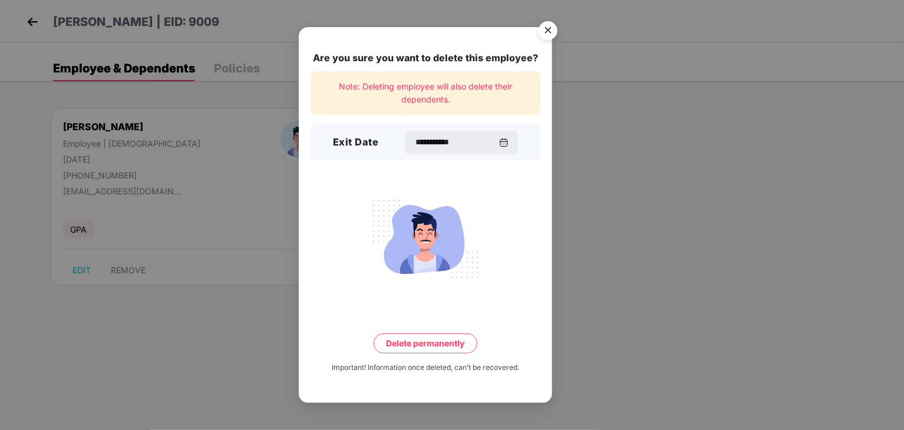
click at [450, 131] on div "**********" at bounding box center [461, 143] width 113 height 24
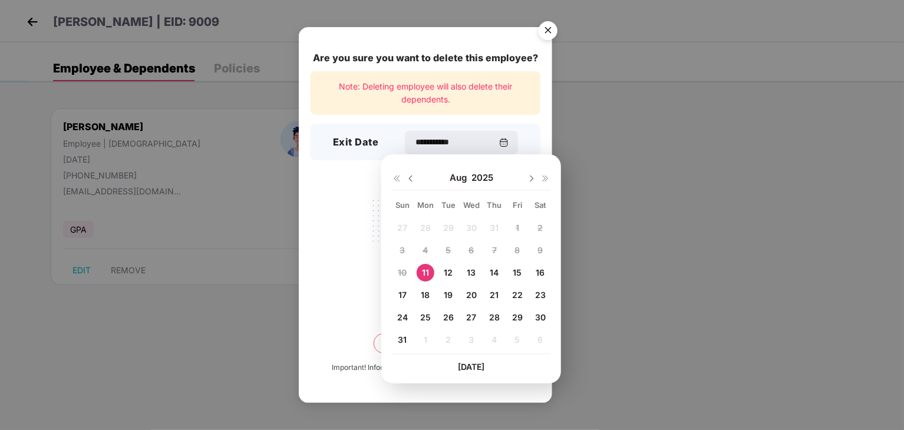
click at [399, 269] on div "27 28 29 30 31 1 2 3 4 5 6 7 8 9 10 11 12 13 14 15 16 17 18 19 20 21 22 23 24 2…" at bounding box center [471, 286] width 159 height 134
click at [480, 364] on span "Today" at bounding box center [471, 367] width 27 height 10
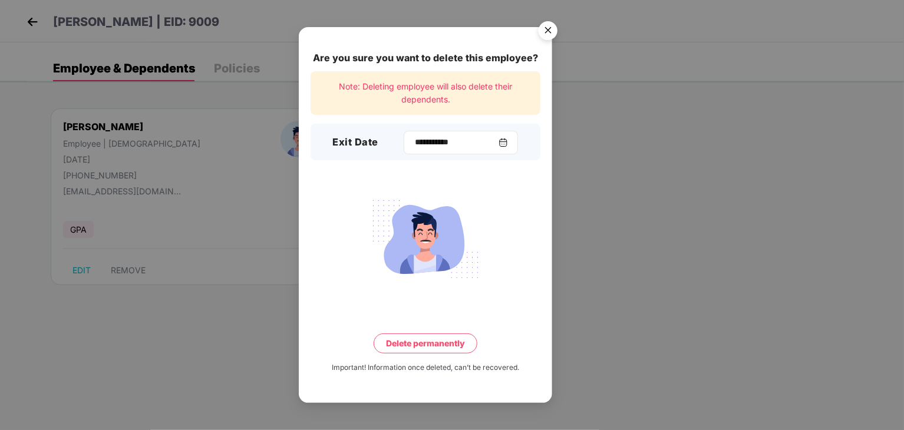
click at [450, 131] on div "**********" at bounding box center [461, 143] width 114 height 24
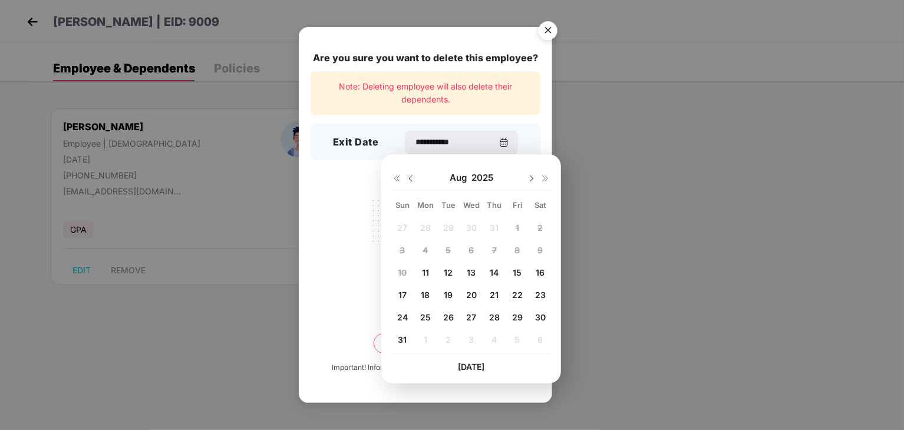
click at [427, 275] on span "11" at bounding box center [425, 273] width 7 height 10
type input "**********"
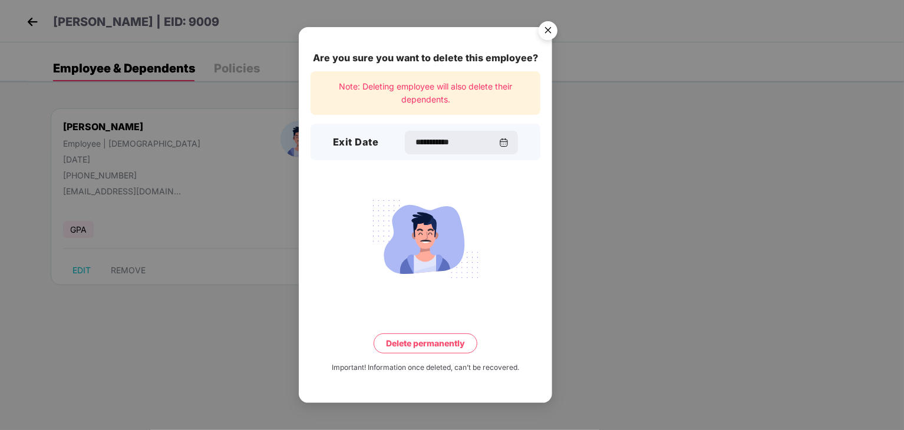
click at [434, 342] on button "Delete permanently" at bounding box center [426, 344] width 104 height 20
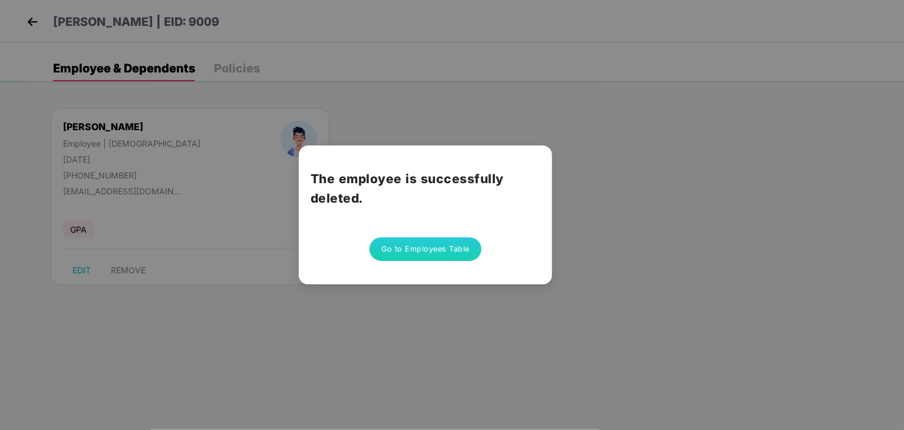
click at [453, 256] on button "Go to Employees Table" at bounding box center [425, 249] width 112 height 24
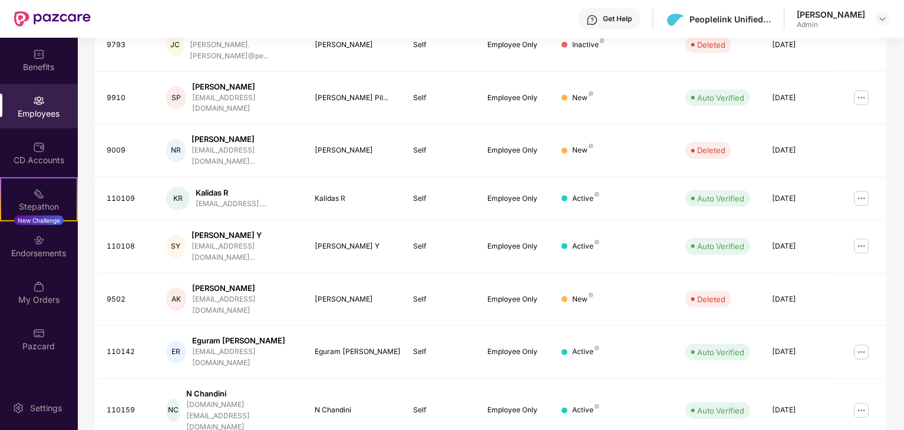
scroll to position [292, 0]
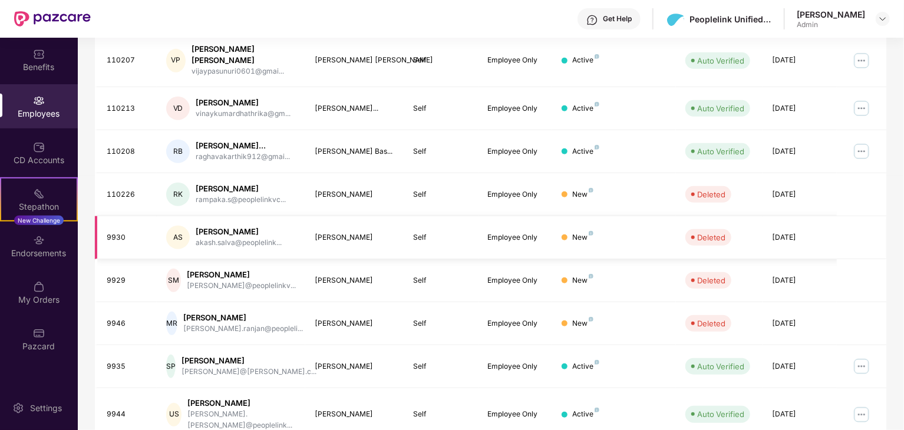
scroll to position [0, 0]
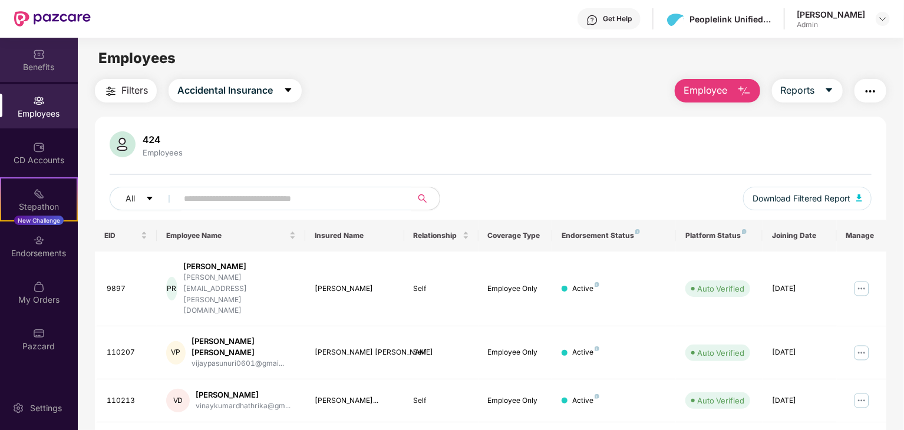
click at [45, 64] on div "Benefits" at bounding box center [39, 67] width 78 height 12
